Goal: Information Seeking & Learning: Find specific fact

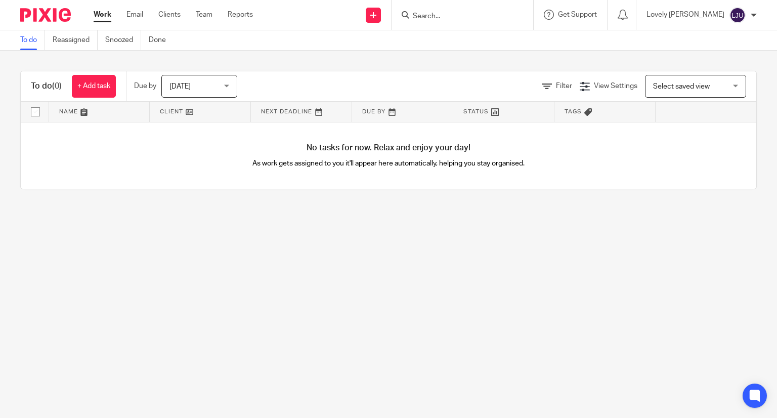
click at [455, 9] on form at bounding box center [466, 15] width 108 height 13
click at [453, 16] on input "Search" at bounding box center [457, 16] width 91 height 9
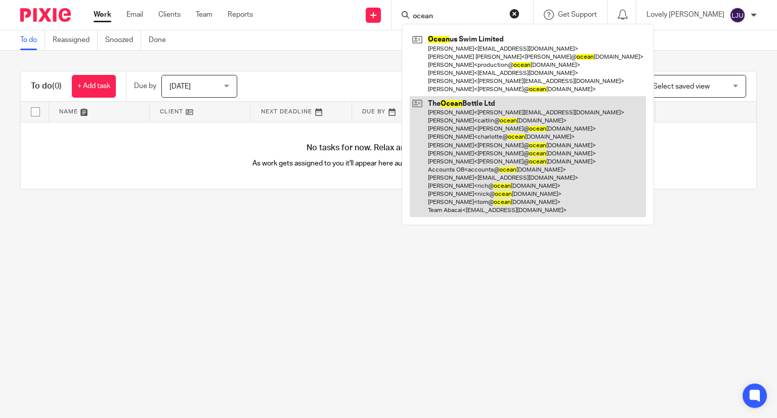
type input "ocean"
click at [473, 139] on link at bounding box center [528, 156] width 236 height 121
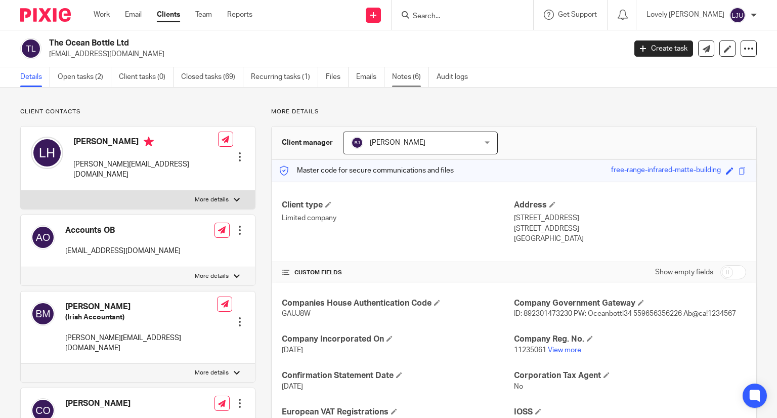
click at [409, 75] on link "Notes (6)" at bounding box center [410, 77] width 37 height 20
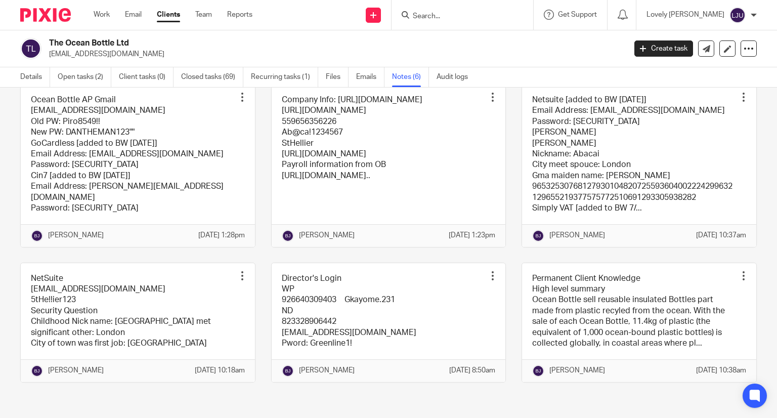
scroll to position [93, 0]
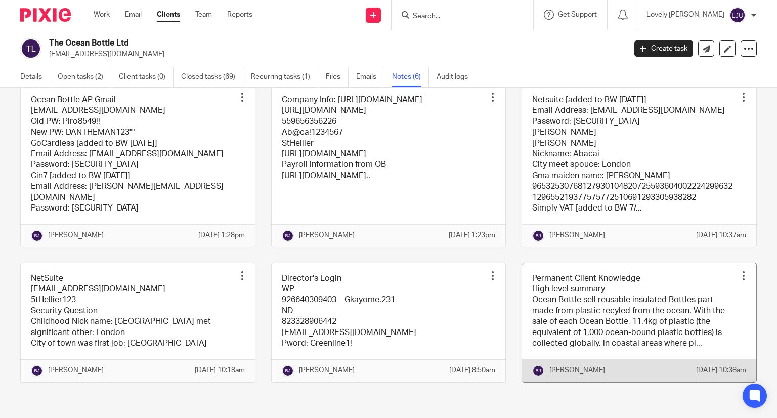
click at [530, 303] on link at bounding box center [639, 322] width 234 height 119
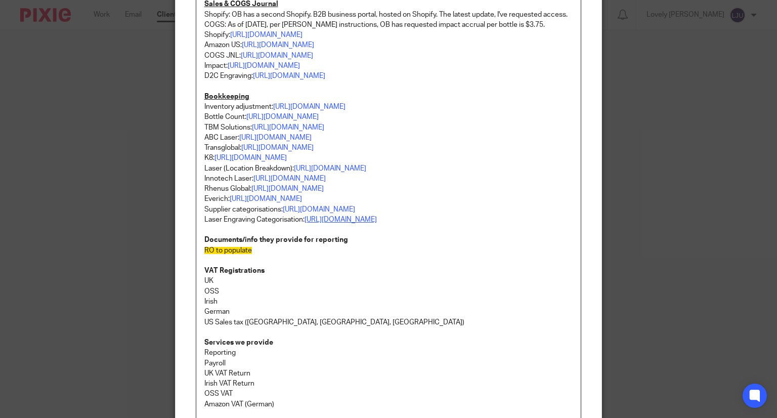
scroll to position [455, 0]
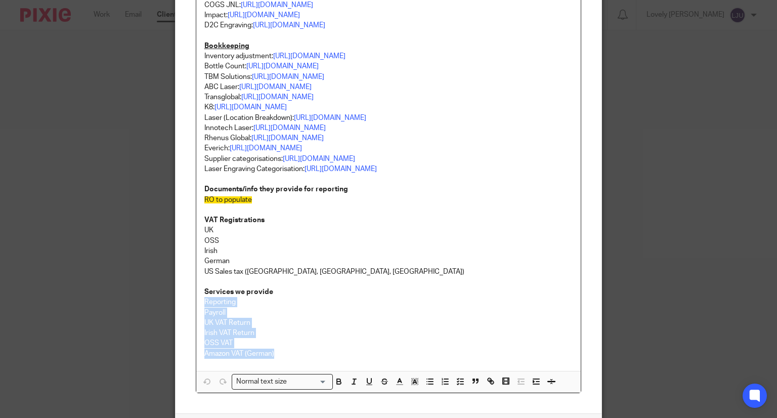
drag, startPoint x: 274, startPoint y: 372, endPoint x: 192, endPoint y: 318, distance: 97.9
click at [196, 318] on div "Permanent Client Knowledge High level summary Ocean Bottle sell reusable insula…" at bounding box center [388, 12] width 385 height 717
copy div "Reporting Payroll UK VAT Return Irish VAT Return OSS VAT Amazon VAT (German)"
click at [681, 80] on div "Edit note Content Permanent Client Knowledge High level summary Ocean Bottle se…" at bounding box center [388, 209] width 777 height 418
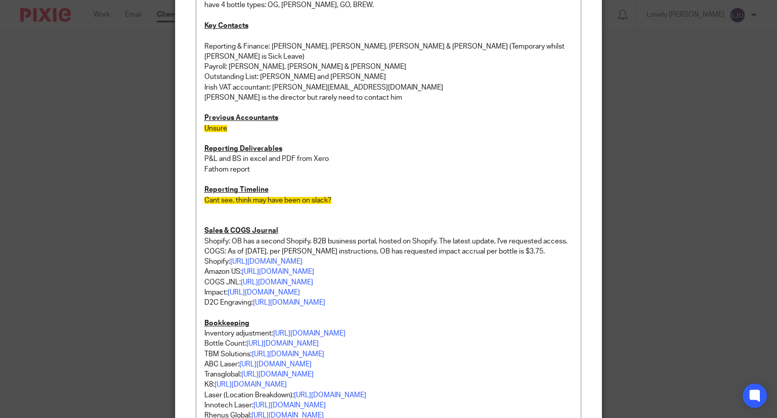
scroll to position [0, 0]
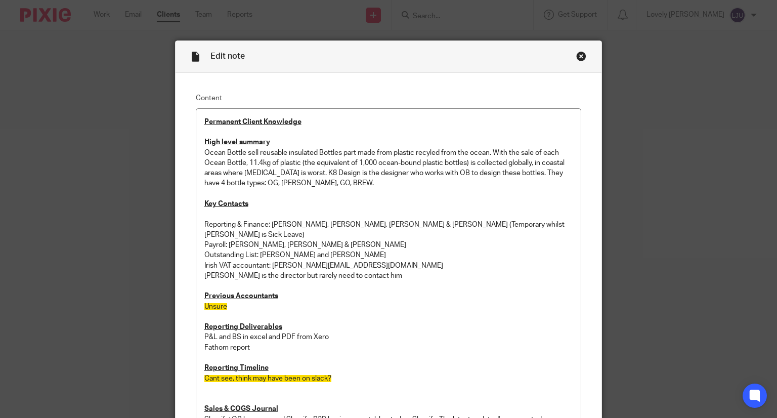
click at [581, 55] on div "Close this dialog window" at bounding box center [581, 56] width 10 height 10
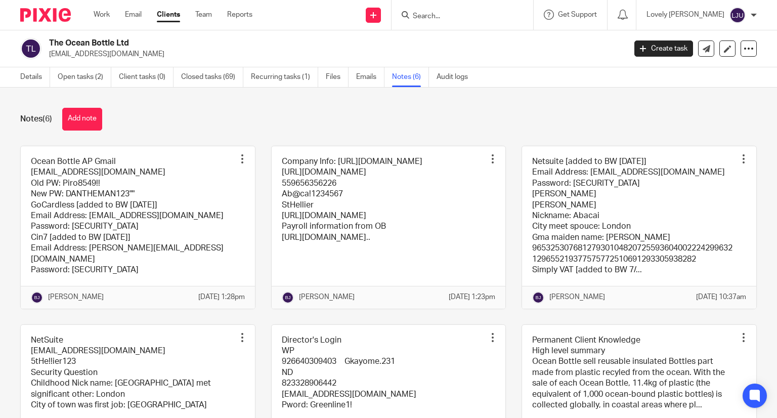
click at [443, 12] on input "Search" at bounding box center [457, 16] width 91 height 9
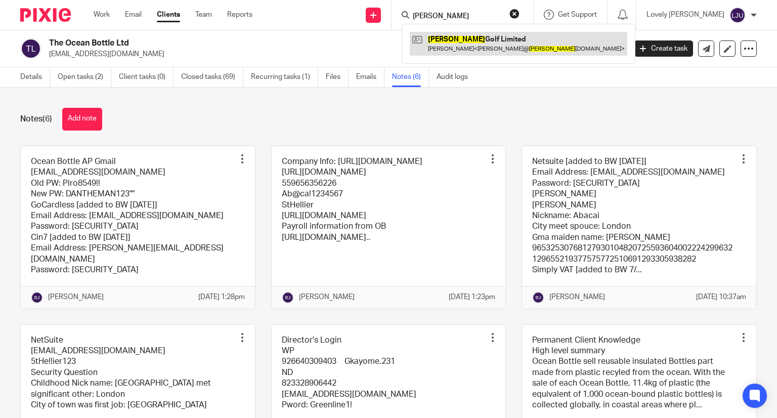
type input "stewart"
click at [493, 49] on link at bounding box center [518, 43] width 217 height 23
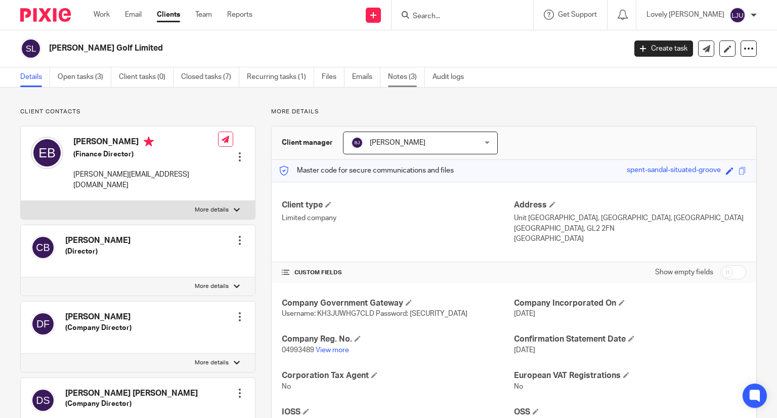
click at [400, 75] on link "Notes (3)" at bounding box center [406, 77] width 37 height 20
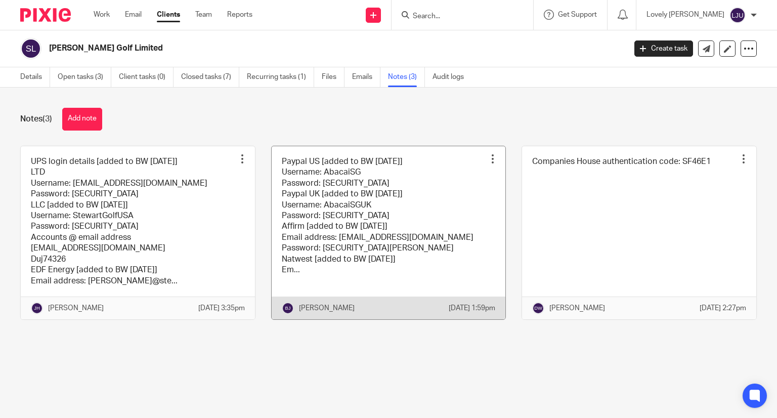
click at [372, 229] on link at bounding box center [389, 232] width 234 height 173
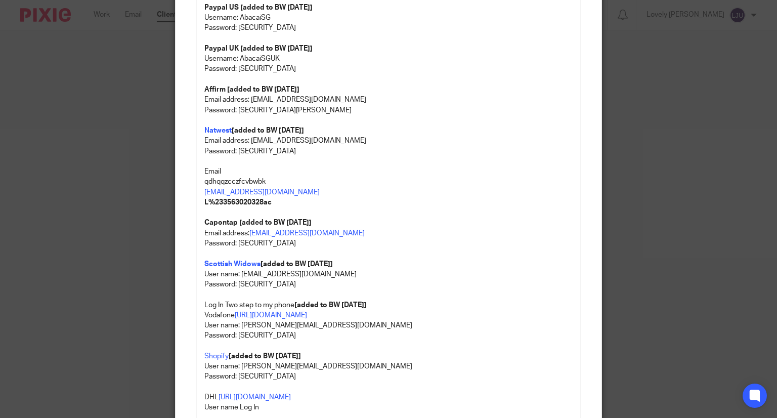
scroll to position [51, 0]
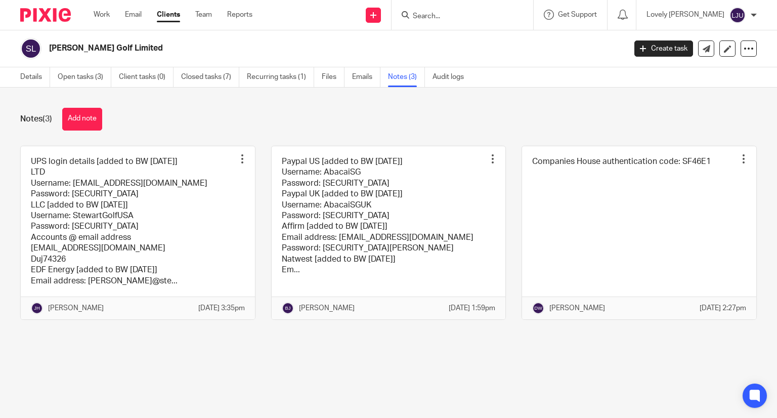
click at [99, 213] on link at bounding box center [138, 232] width 234 height 173
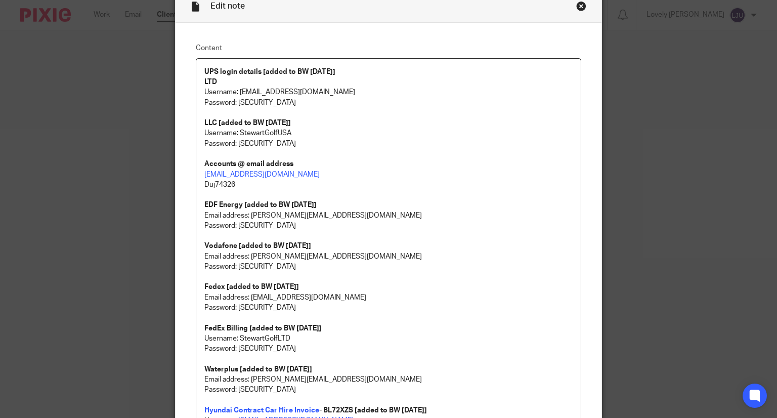
scroll to position [7, 0]
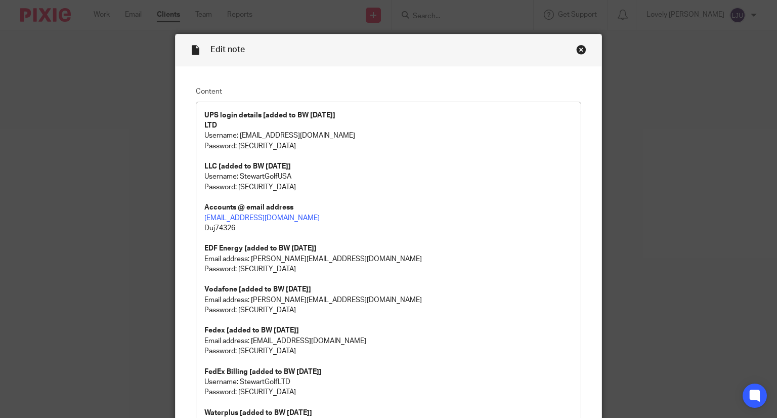
click at [576, 46] on div "Close this dialog window" at bounding box center [581, 49] width 10 height 10
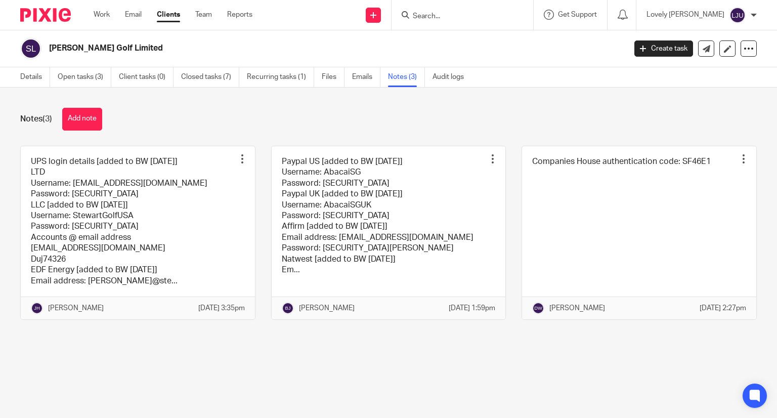
click at [657, 104] on div "Notes (3) Add note UPS login details [added to BW [DATE]] LTD Username: [EMAIL_…" at bounding box center [388, 220] width 777 height 267
click at [453, 12] on input "Search" at bounding box center [457, 16] width 91 height 9
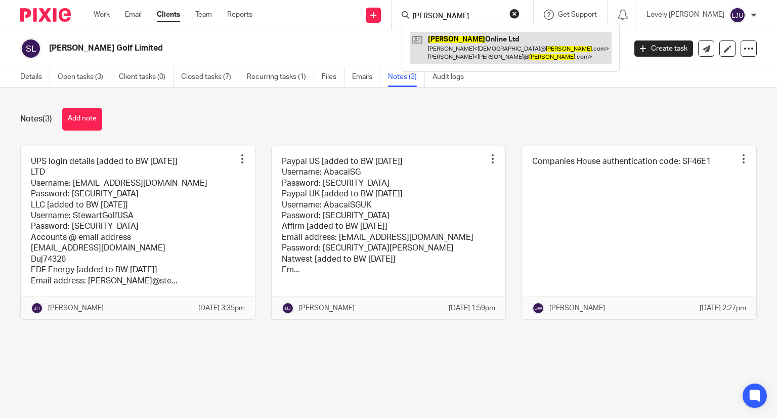
type input "[PERSON_NAME]"
click at [485, 38] on link at bounding box center [511, 47] width 202 height 31
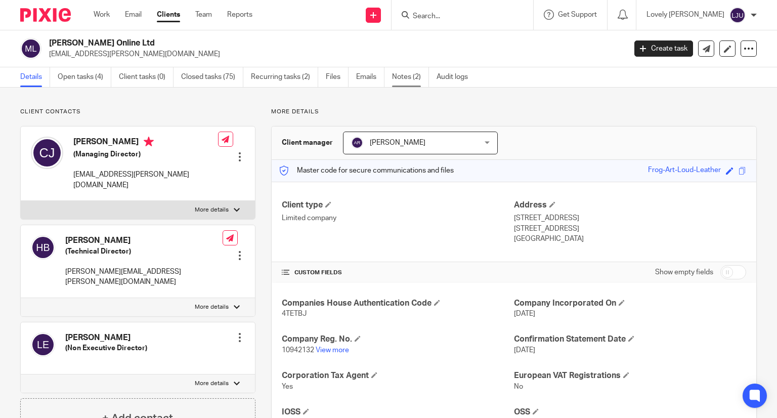
click at [415, 79] on link "Notes (2)" at bounding box center [410, 77] width 37 height 20
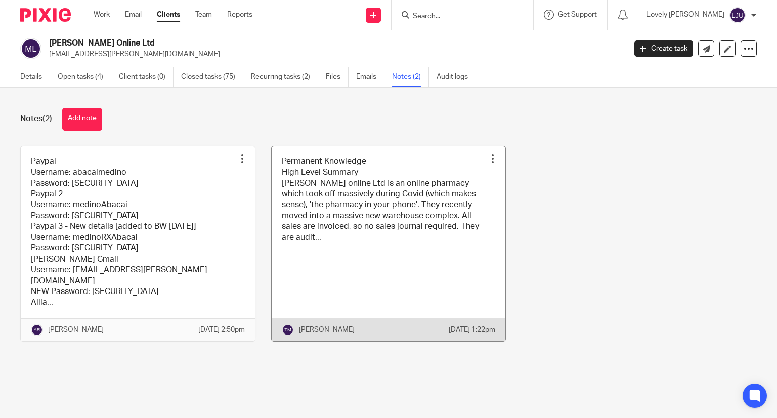
click at [329, 200] on link at bounding box center [389, 243] width 234 height 195
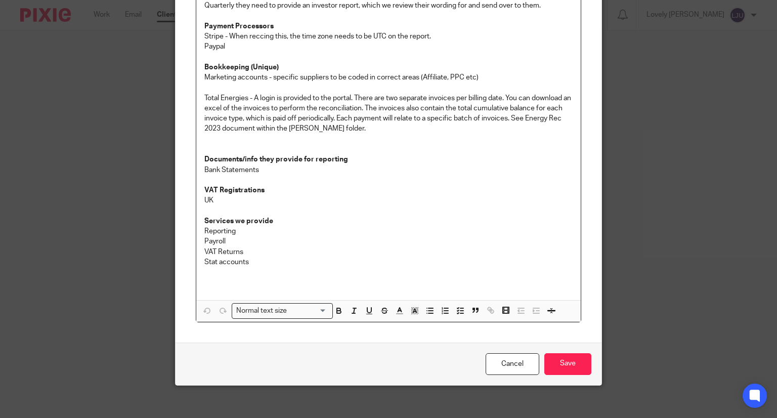
scroll to position [369, 0]
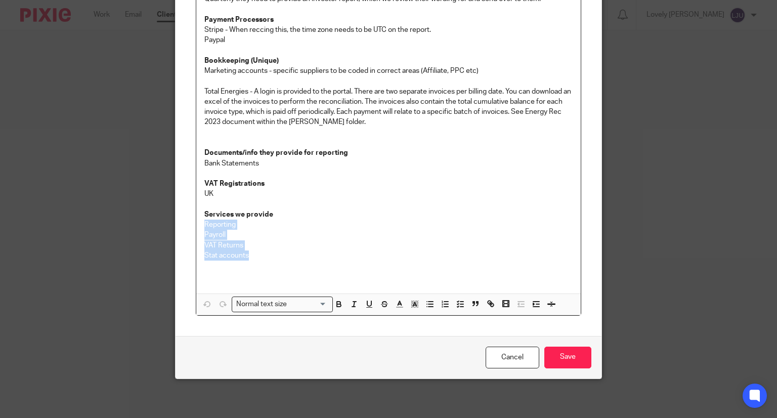
drag, startPoint x: 251, startPoint y: 254, endPoint x: 198, endPoint y: 222, distance: 61.7
click at [198, 222] on div "Permanent Knowledge High Level Summary [PERSON_NAME] online Ltd is an online ph…" at bounding box center [388, 16] width 385 height 553
copy div "Reporting Payroll VAT Returns Stat accounts"
click at [513, 350] on link "Cancel" at bounding box center [512, 357] width 54 height 22
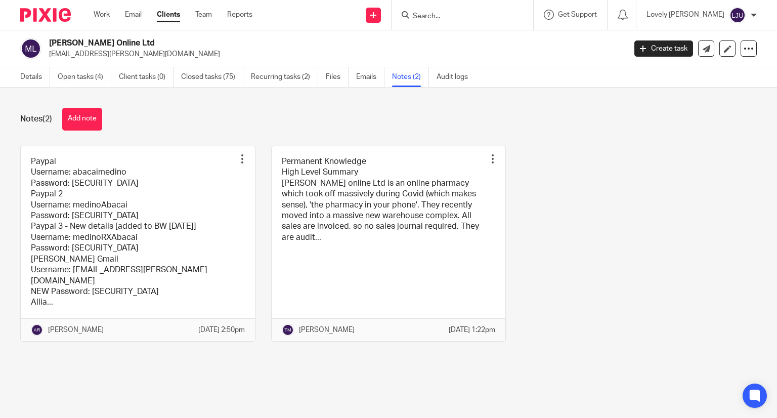
click at [480, 11] on div at bounding box center [462, 15] width 142 height 30
click at [446, 17] on input "Search" at bounding box center [457, 16] width 91 height 9
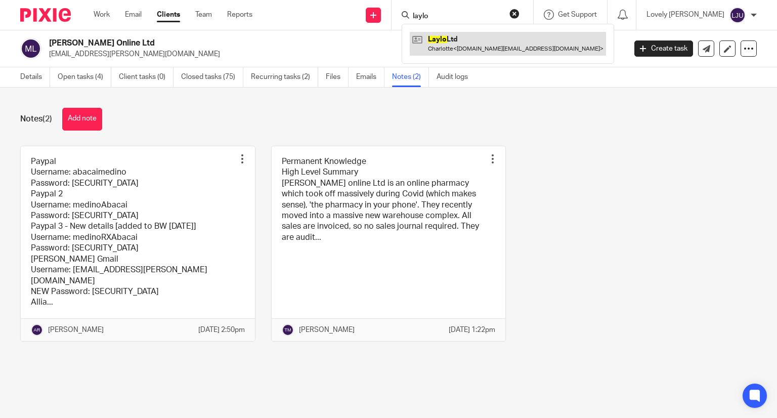
type input "laylo"
click at [497, 37] on link at bounding box center [508, 43] width 196 height 23
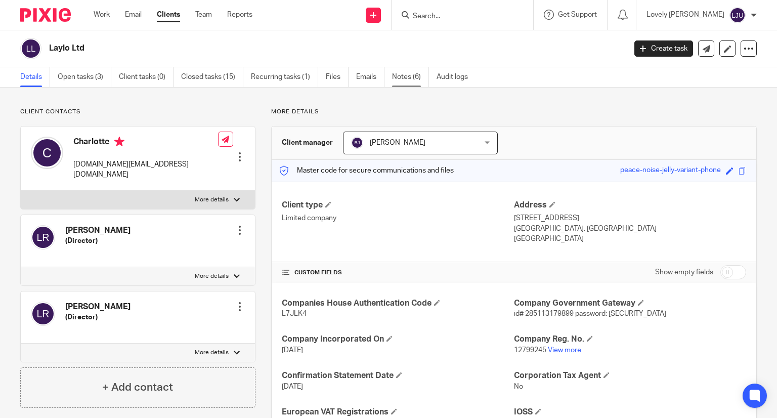
click at [411, 73] on link "Notes (6)" at bounding box center [410, 77] width 37 height 20
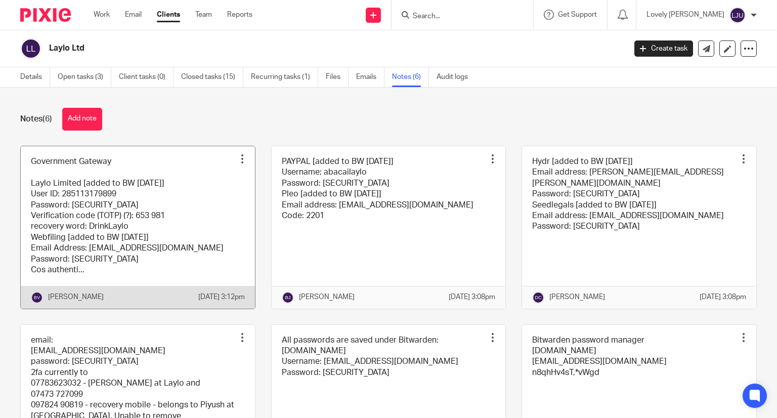
click at [128, 262] on link at bounding box center [138, 227] width 234 height 162
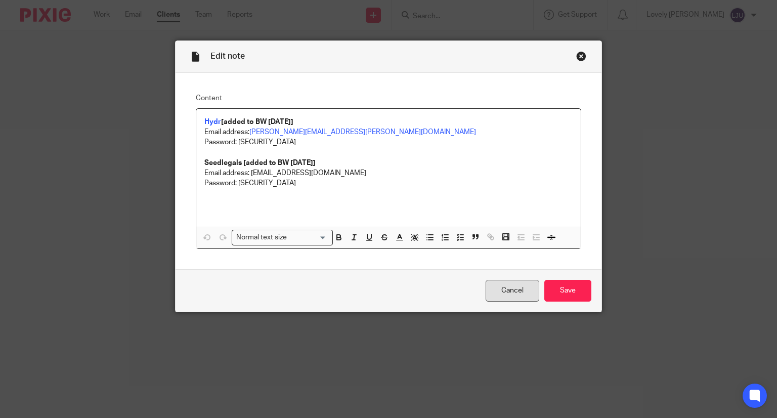
click at [516, 294] on link "Cancel" at bounding box center [512, 291] width 54 height 22
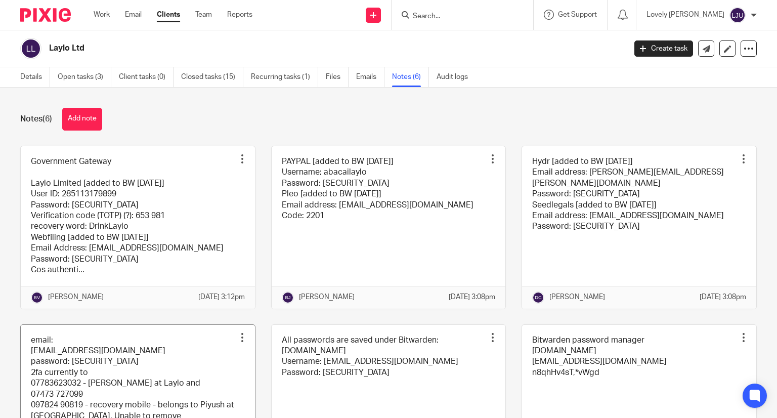
scroll to position [93, 0]
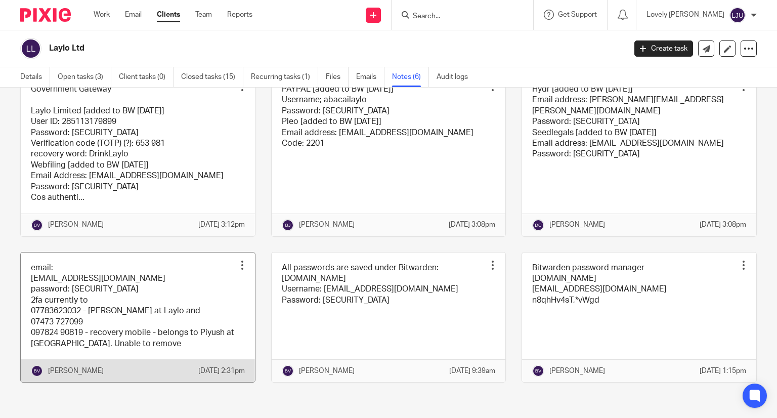
click at [146, 305] on link at bounding box center [138, 317] width 234 height 130
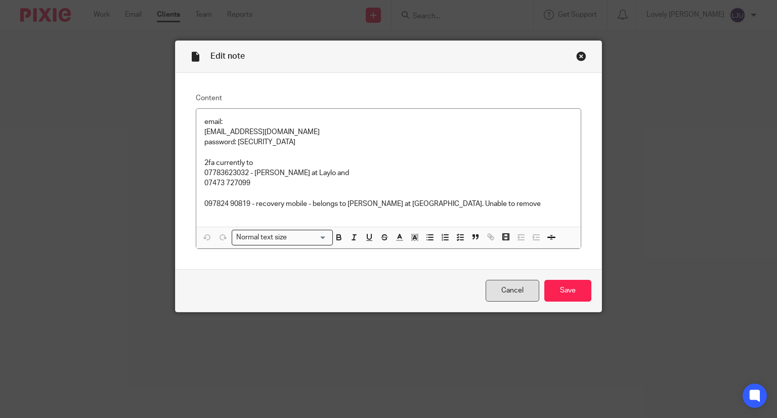
click at [499, 287] on link "Cancel" at bounding box center [512, 291] width 54 height 22
click at [576, 53] on div "Close this dialog window" at bounding box center [581, 56] width 10 height 10
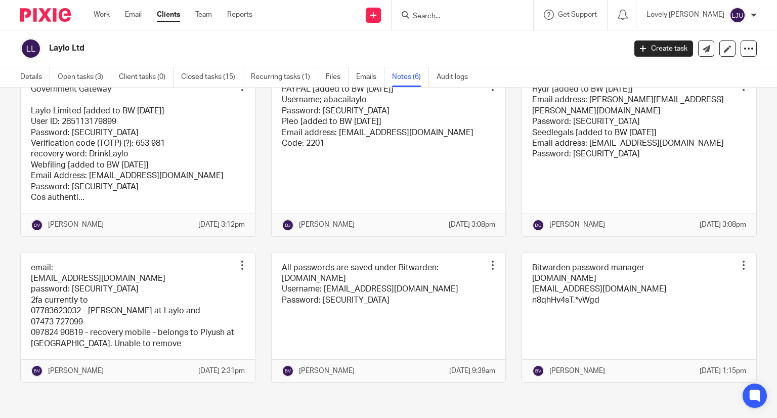
scroll to position [93, 0]
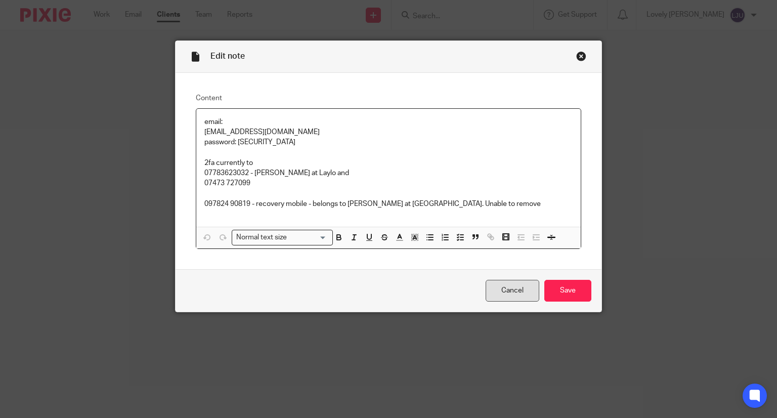
click at [509, 289] on link "Cancel" at bounding box center [512, 291] width 54 height 22
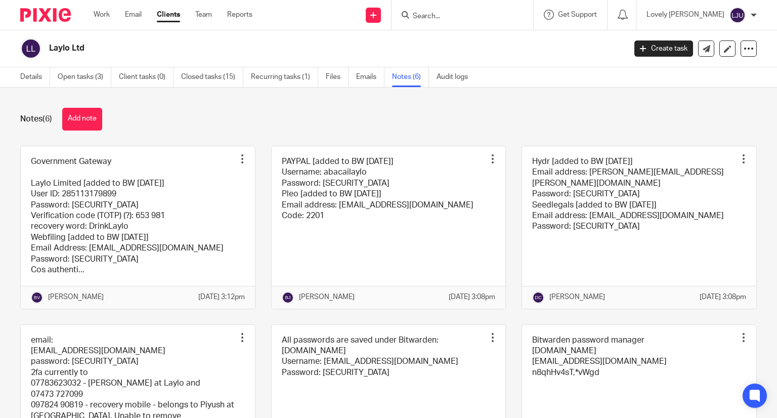
click at [659, 123] on div "Notes (6) Add note" at bounding box center [388, 119] width 736 height 23
